Goal: Task Accomplishment & Management: Manage account settings

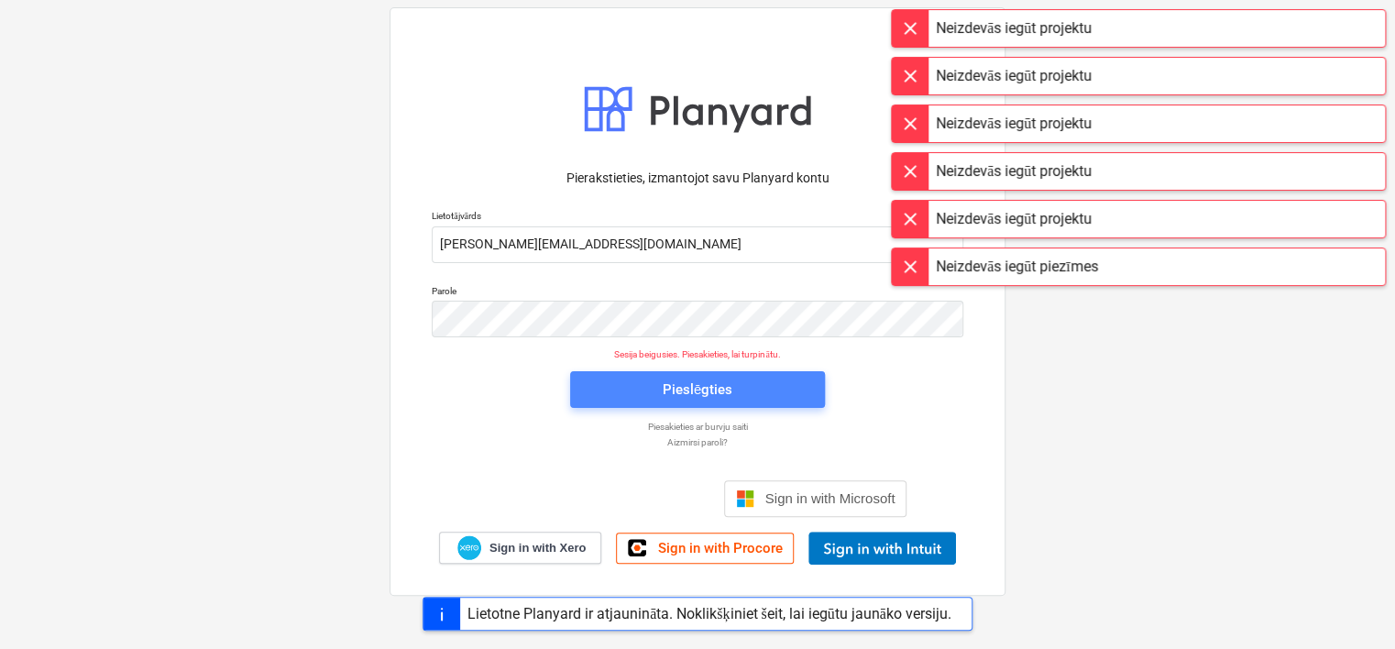
click at [681, 392] on div "Pieslēgties" at bounding box center [698, 390] width 70 height 24
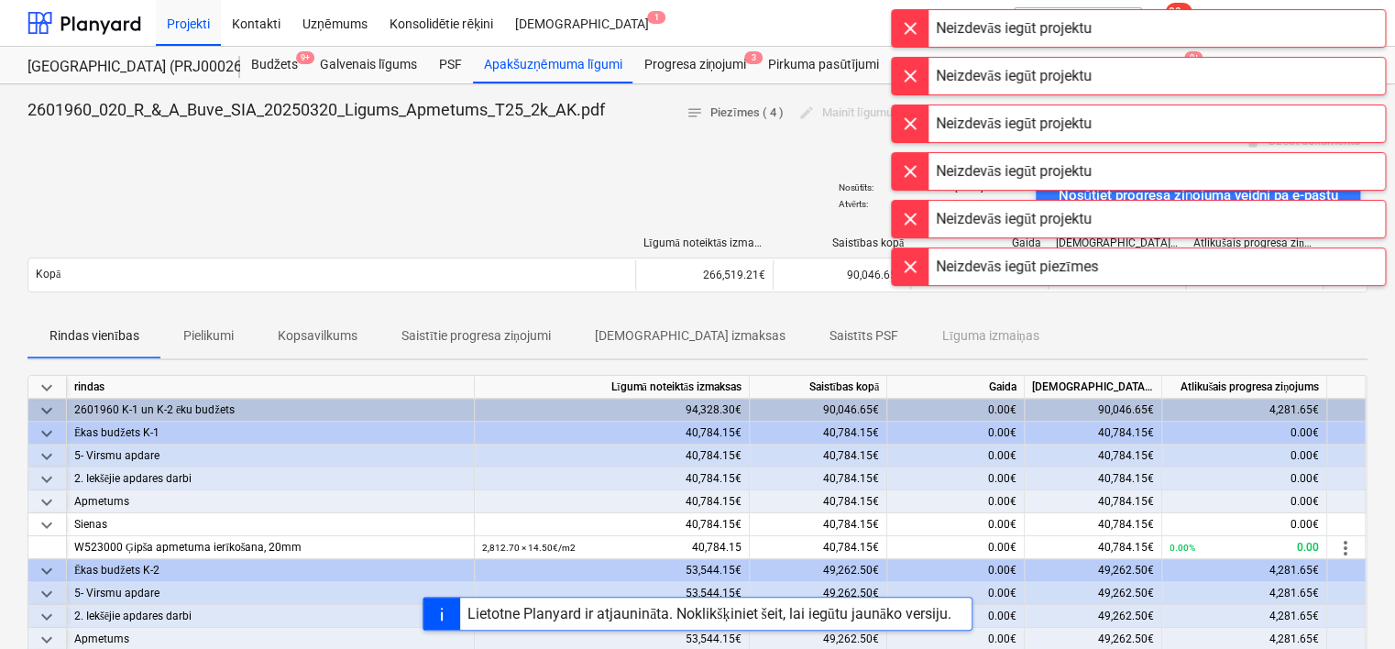
click at [821, 20] on div "Projekti Kontakti Uzņēmums Konsolidētie rēķini Iesūtne 1" at bounding box center [530, 23] width 748 height 46
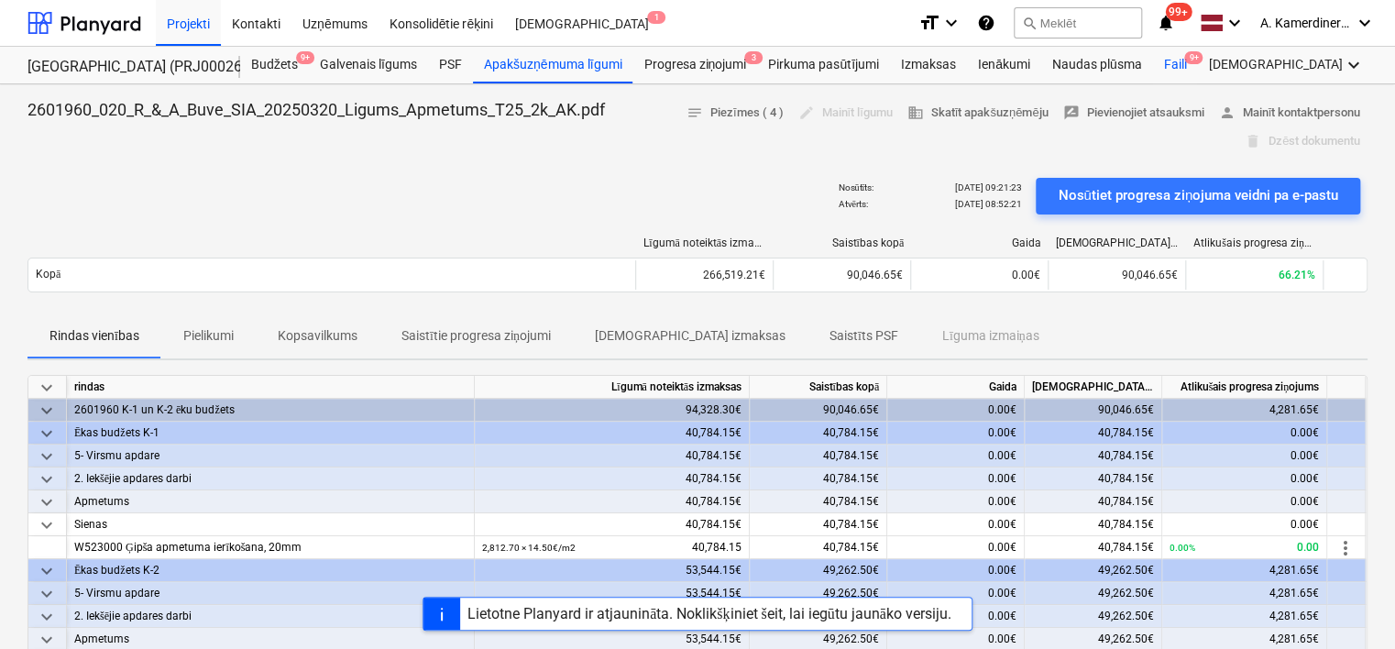
click at [1173, 62] on div "Faili 9+" at bounding box center [1174, 65] width 45 height 37
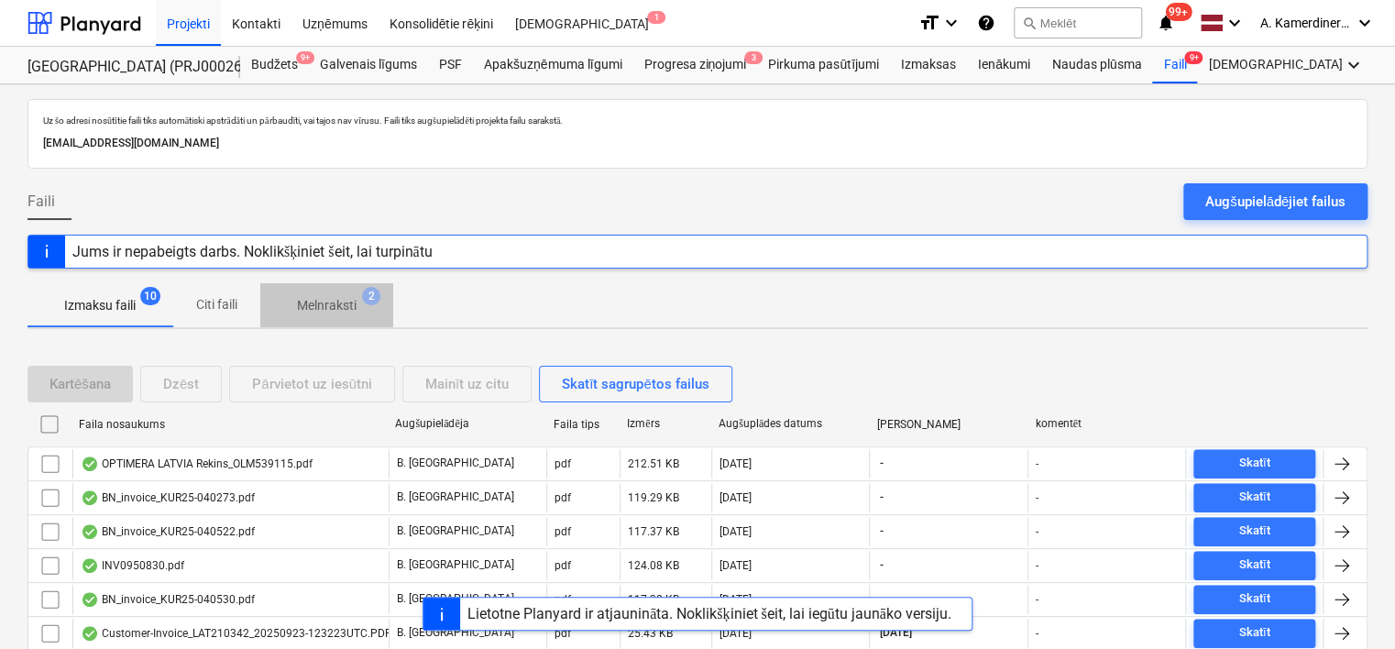
click at [330, 313] on p "Melnraksti" at bounding box center [327, 305] width 60 height 19
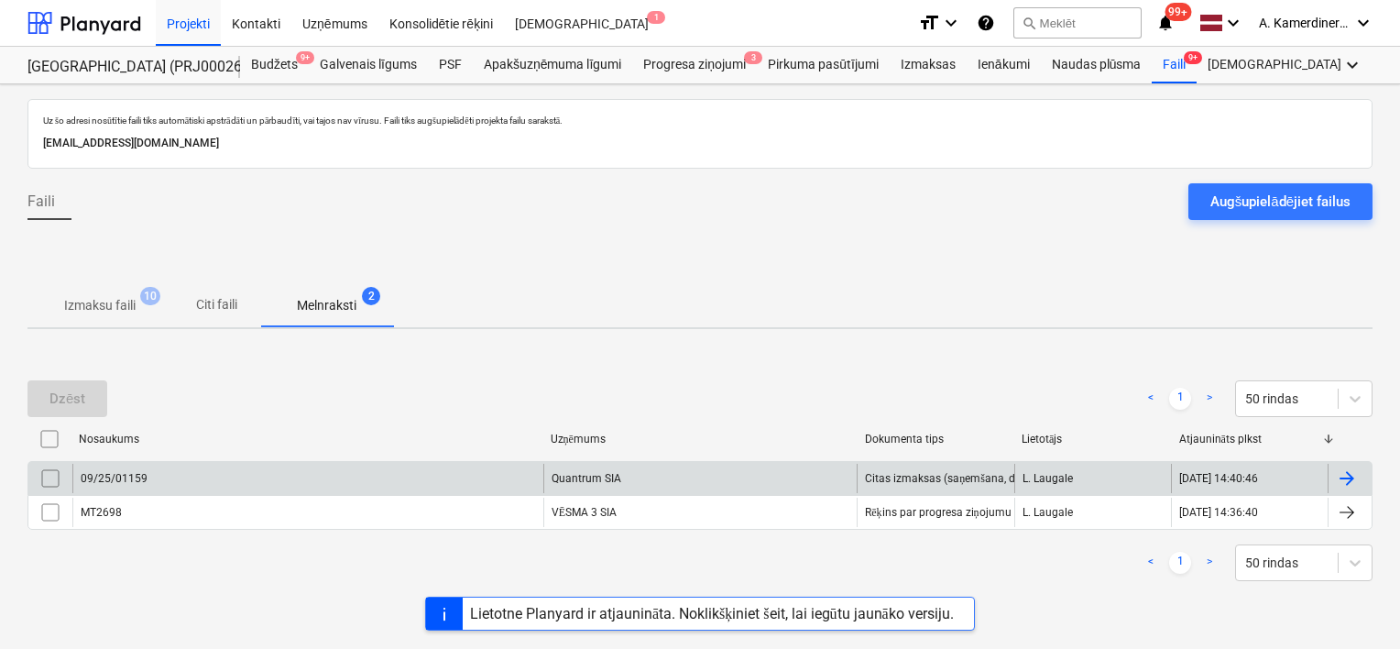
click at [634, 466] on div "Quantrum SIA" at bounding box center [700, 478] width 314 height 29
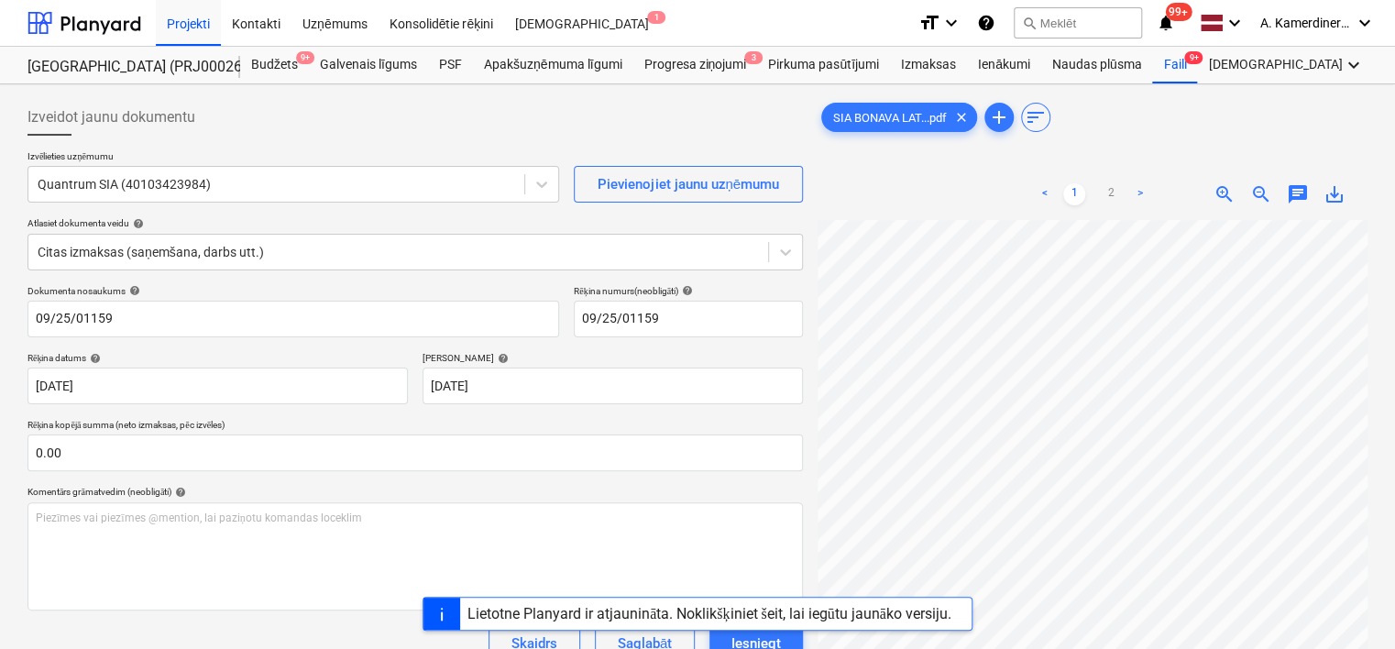
drag, startPoint x: 1393, startPoint y: 121, endPoint x: 1403, endPoint y: 200, distance: 79.5
click at [1394, 200] on html "Projekti Kontakti Uzņēmums Konsolidētie rēķini Iesūtne 1 format_size keyboard_a…" at bounding box center [697, 324] width 1395 height 649
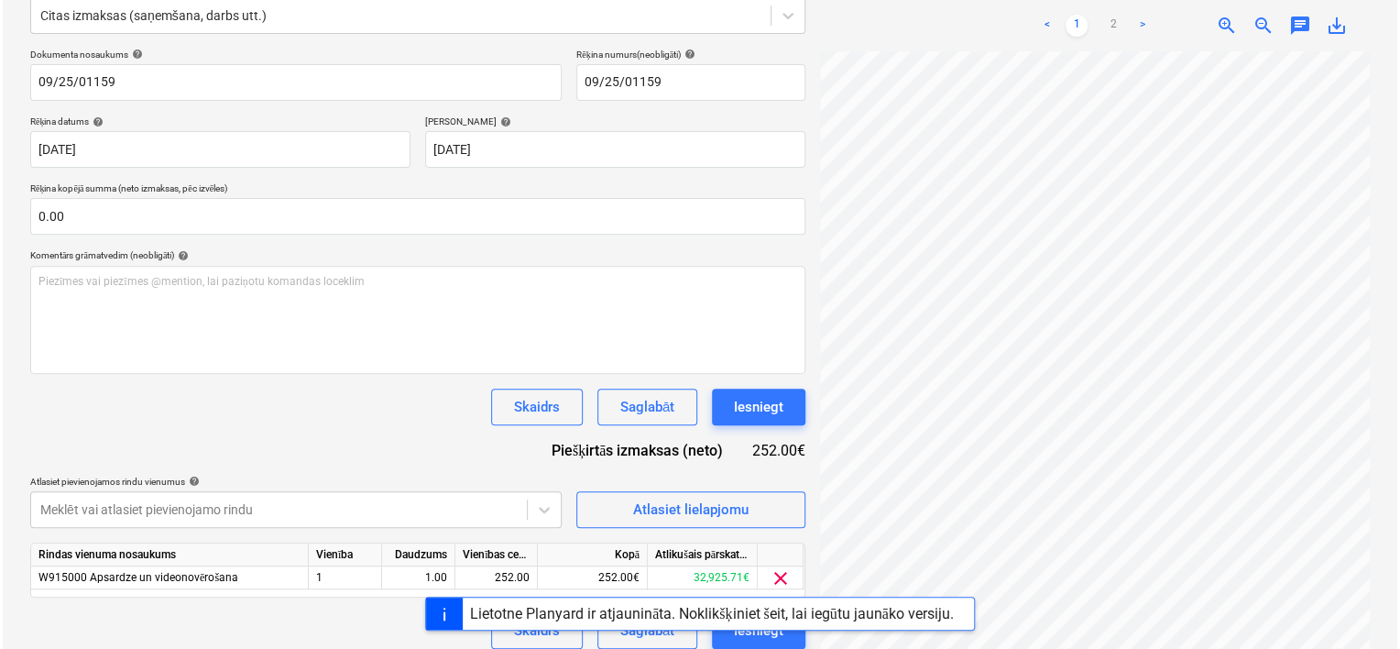
scroll to position [250, 0]
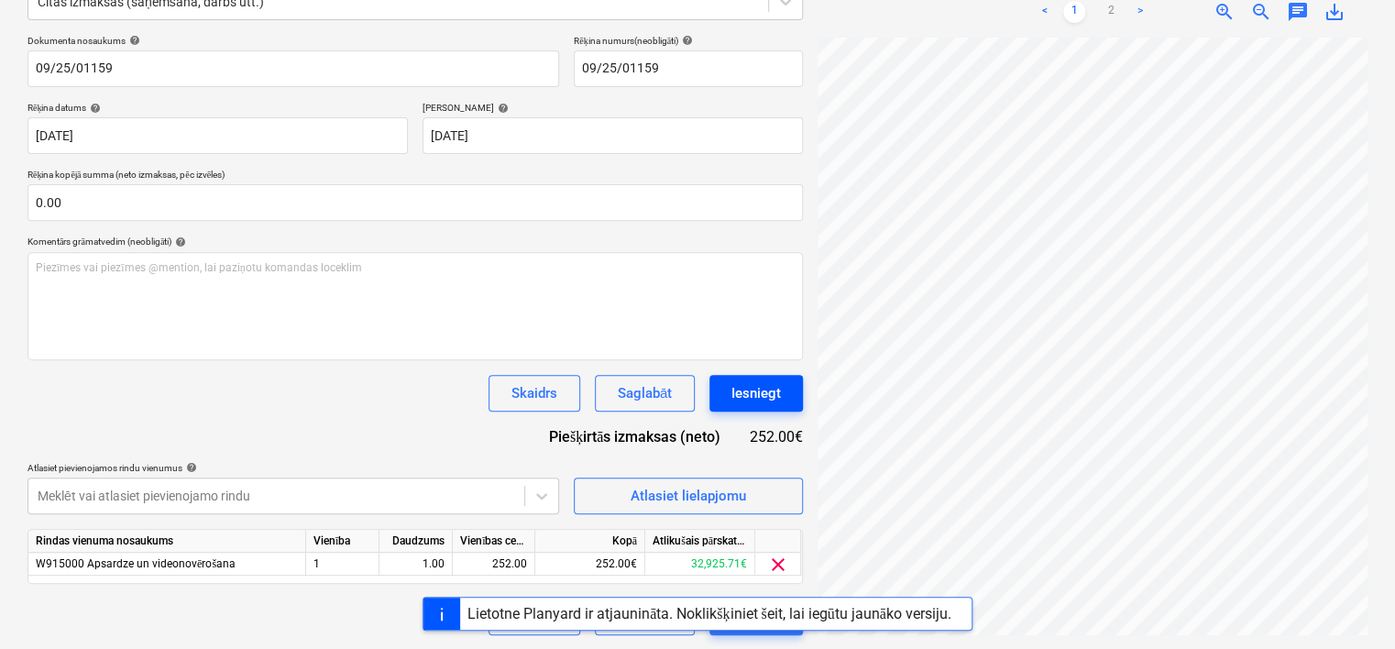
click at [753, 385] on div "Iesniegt" at bounding box center [755, 393] width 49 height 24
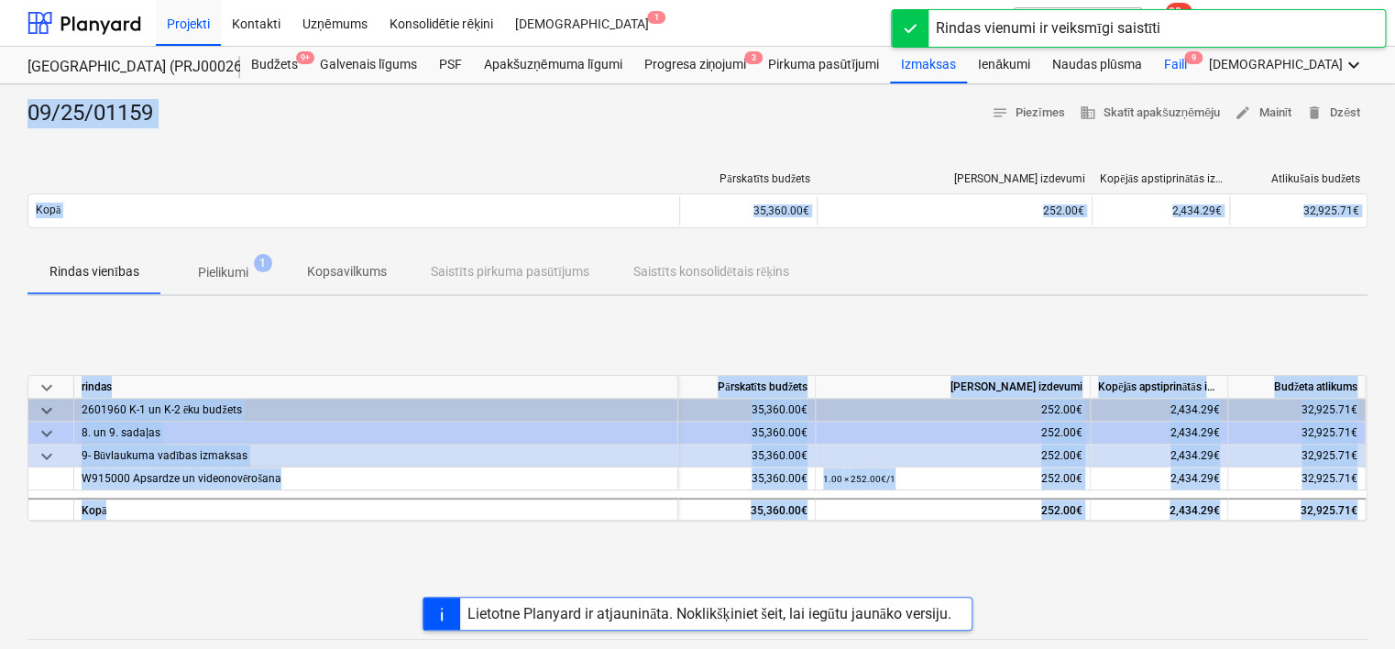
click at [1171, 73] on div "Faili 9" at bounding box center [1174, 65] width 45 height 37
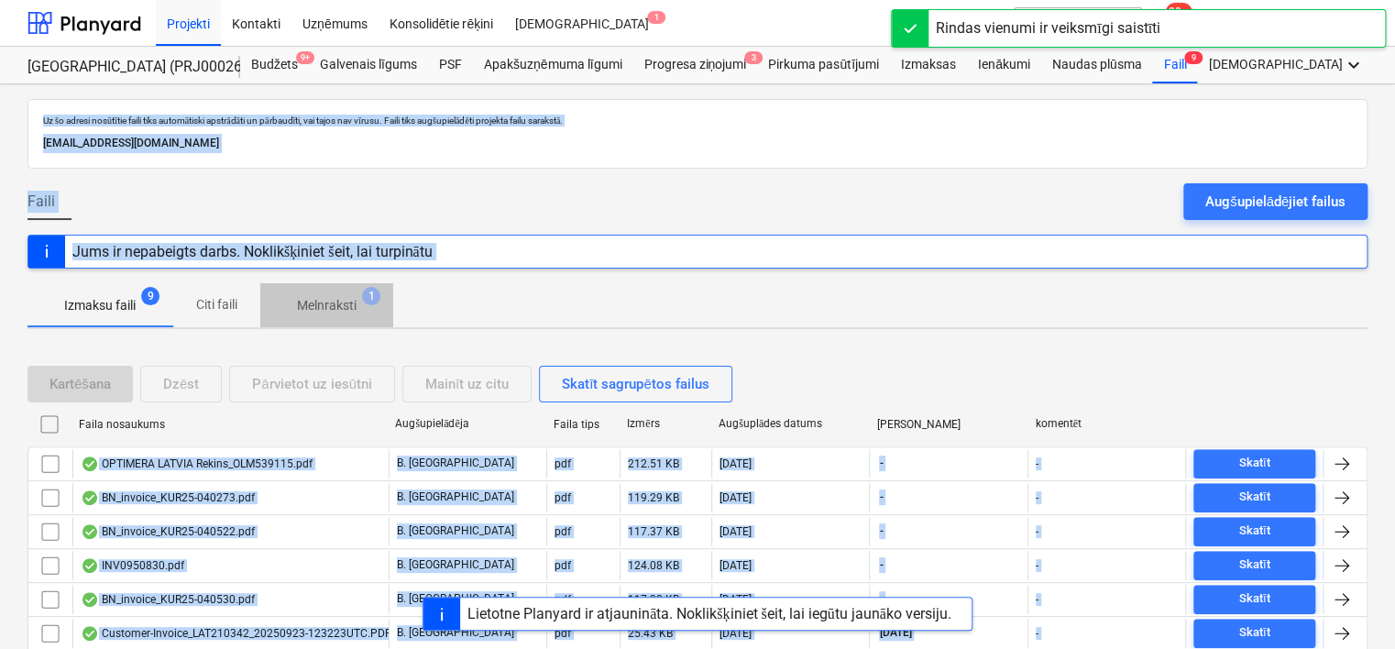
click at [317, 301] on p "Melnraksti" at bounding box center [327, 305] width 60 height 19
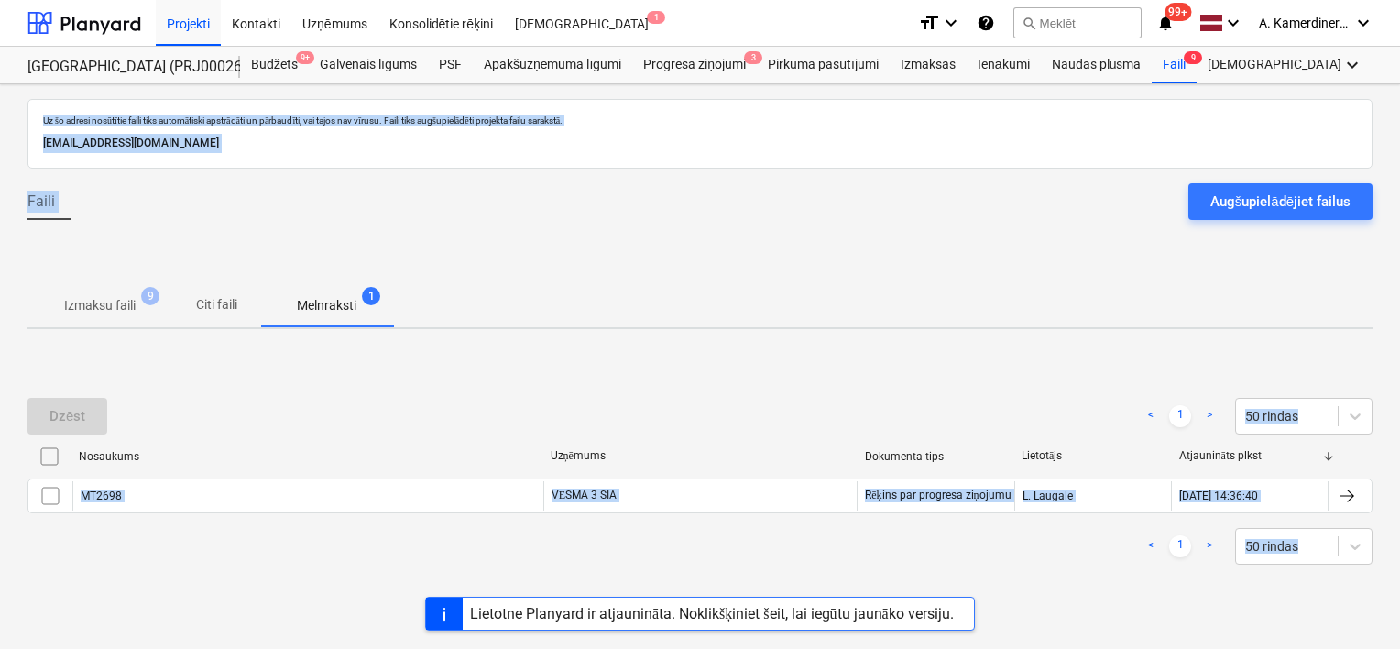
click at [562, 267] on div at bounding box center [699, 259] width 1345 height 49
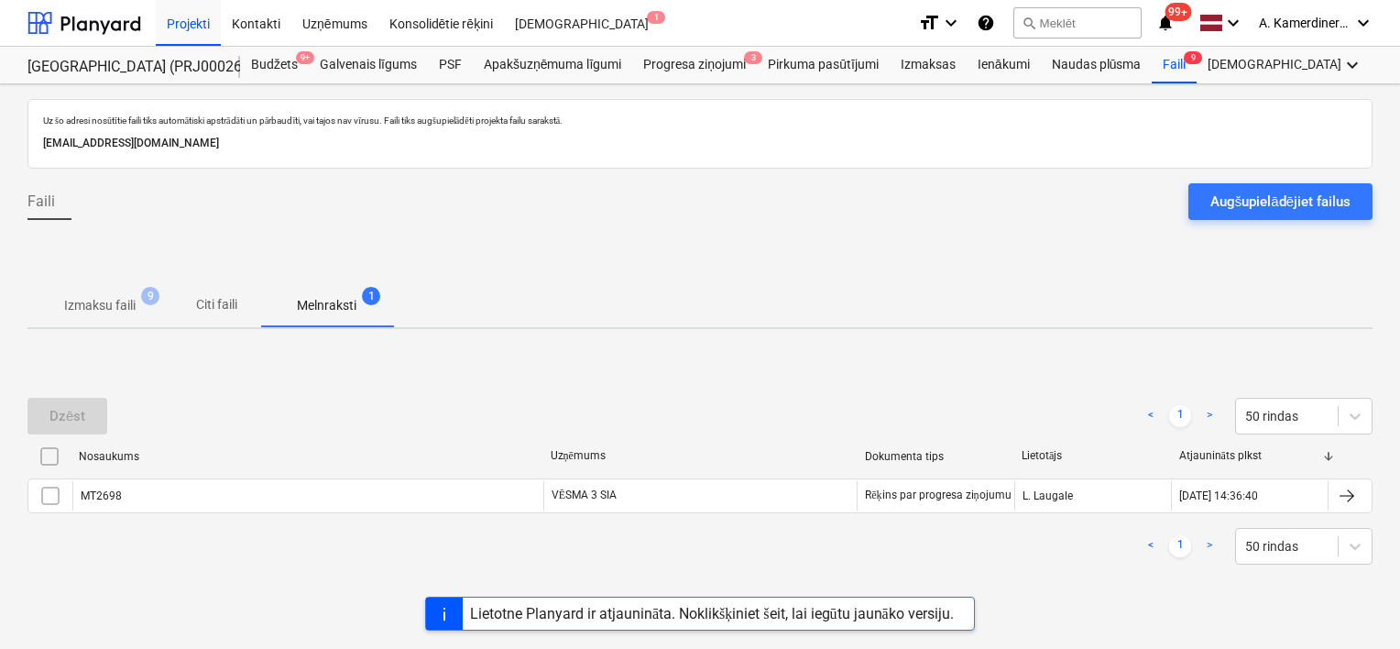
click at [562, 267] on div at bounding box center [699, 259] width 1345 height 49
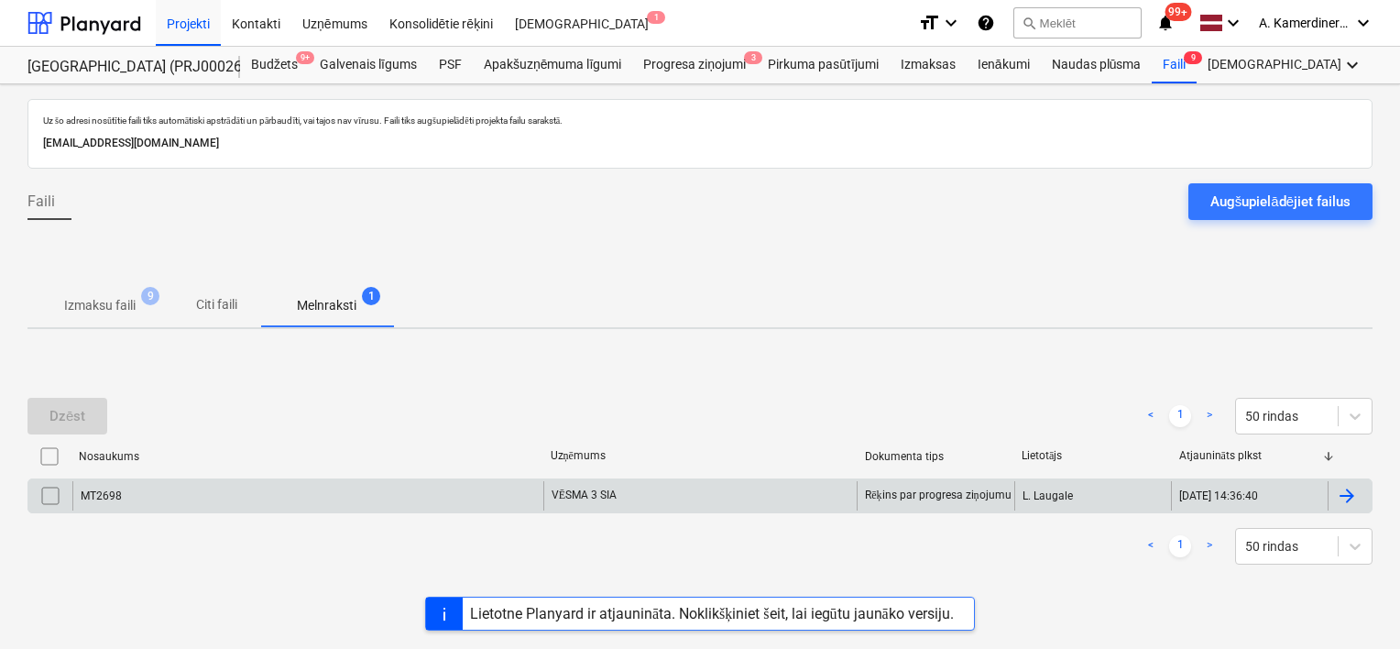
click at [672, 506] on div "VĒSMA 3 SIA" at bounding box center [700, 495] width 314 height 29
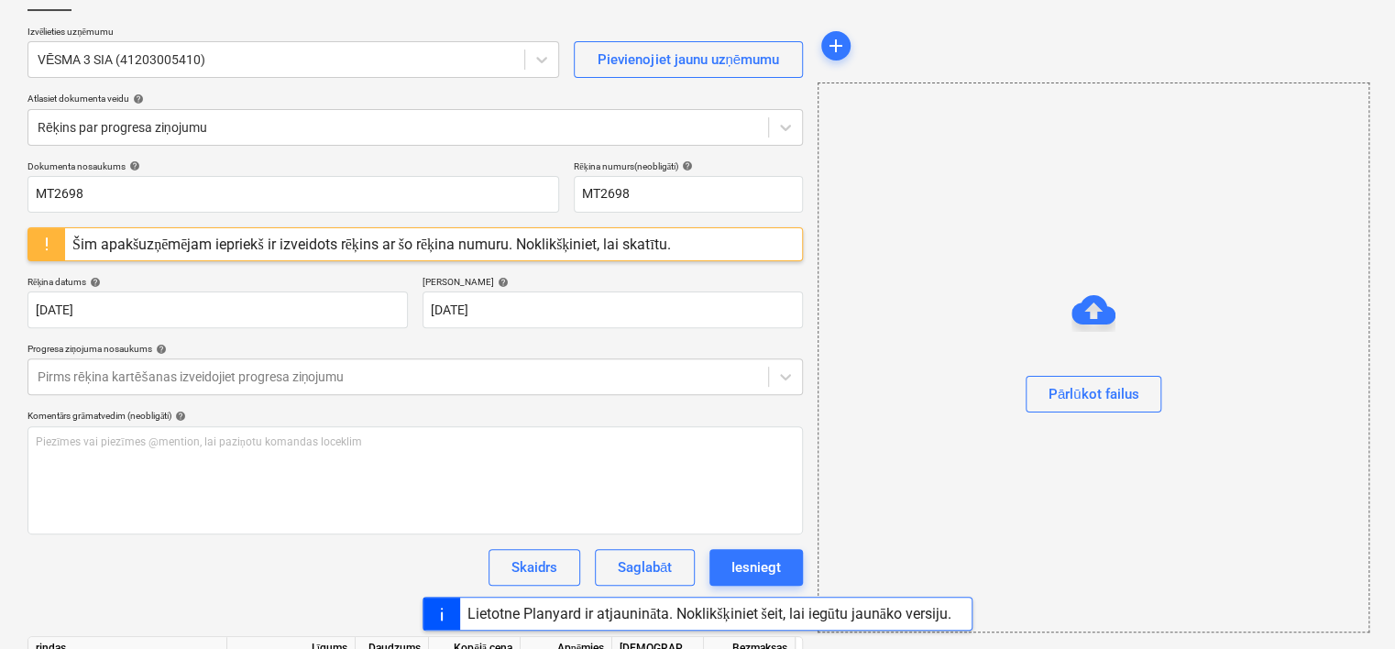
scroll to position [117, 0]
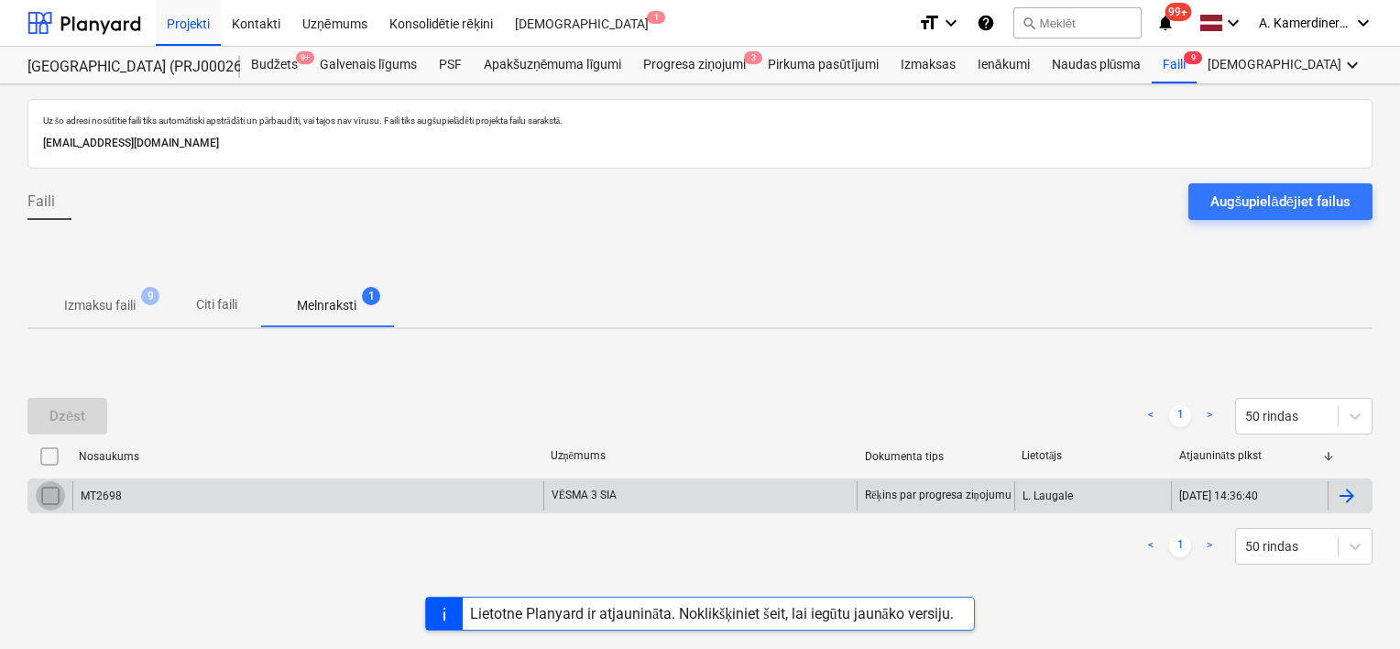
click at [49, 499] on input "checkbox" at bounding box center [50, 495] width 29 height 29
click at [931, 59] on div "Izmaksas" at bounding box center [928, 65] width 77 height 37
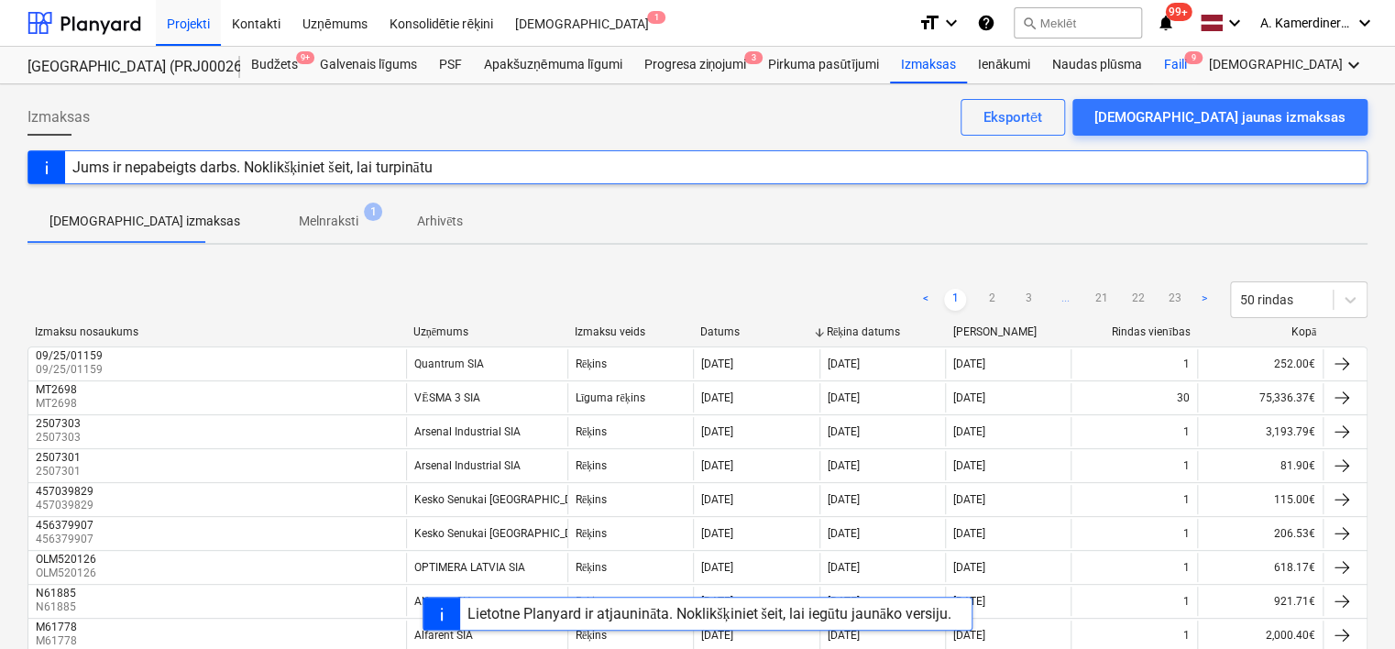
click at [1177, 70] on div "Faili 9" at bounding box center [1174, 65] width 45 height 37
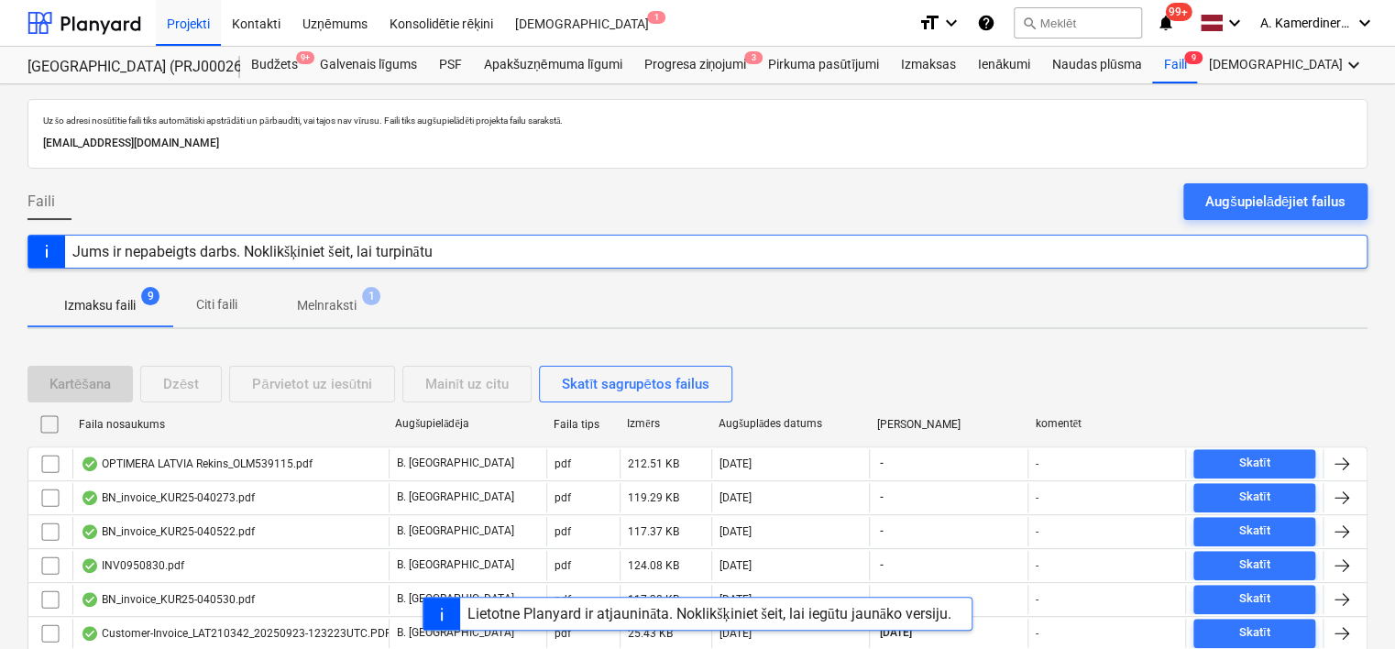
click at [334, 304] on p "Melnraksti" at bounding box center [327, 305] width 60 height 19
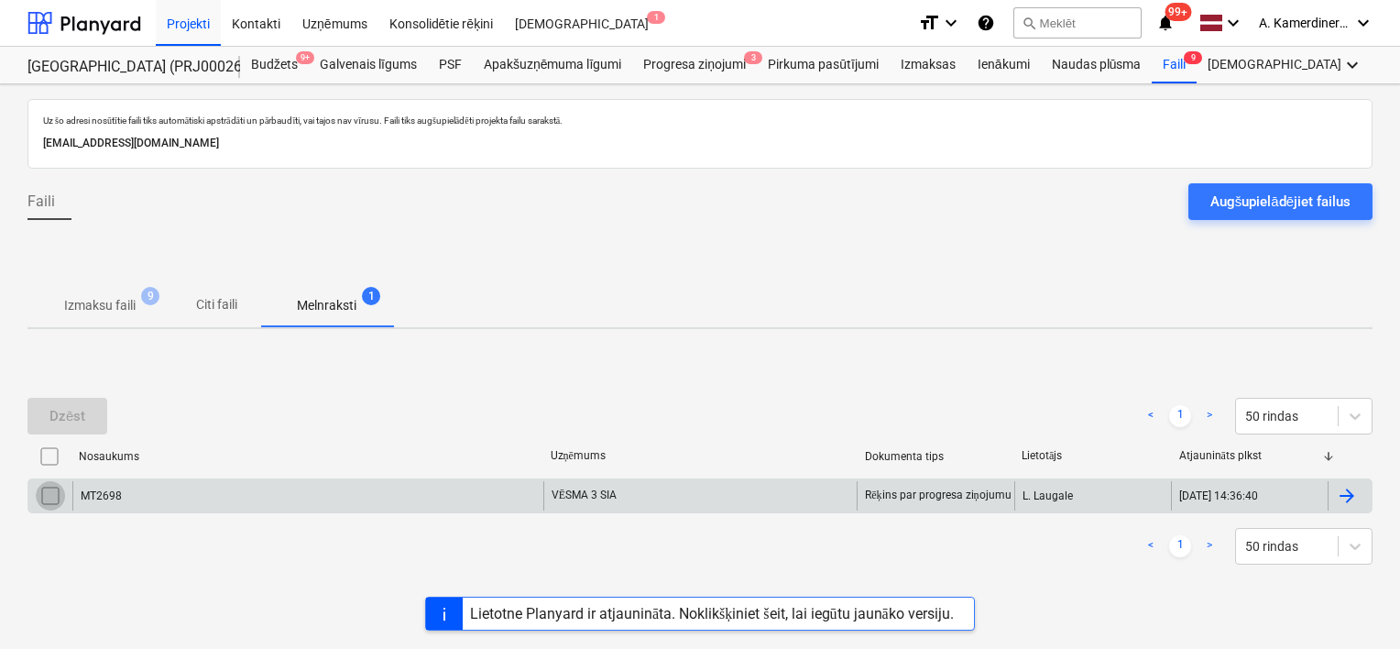
click at [45, 497] on input "checkbox" at bounding box center [50, 495] width 29 height 29
click at [70, 418] on div "Dzēst" at bounding box center [67, 416] width 36 height 24
